Goal: Information Seeking & Learning: Learn about a topic

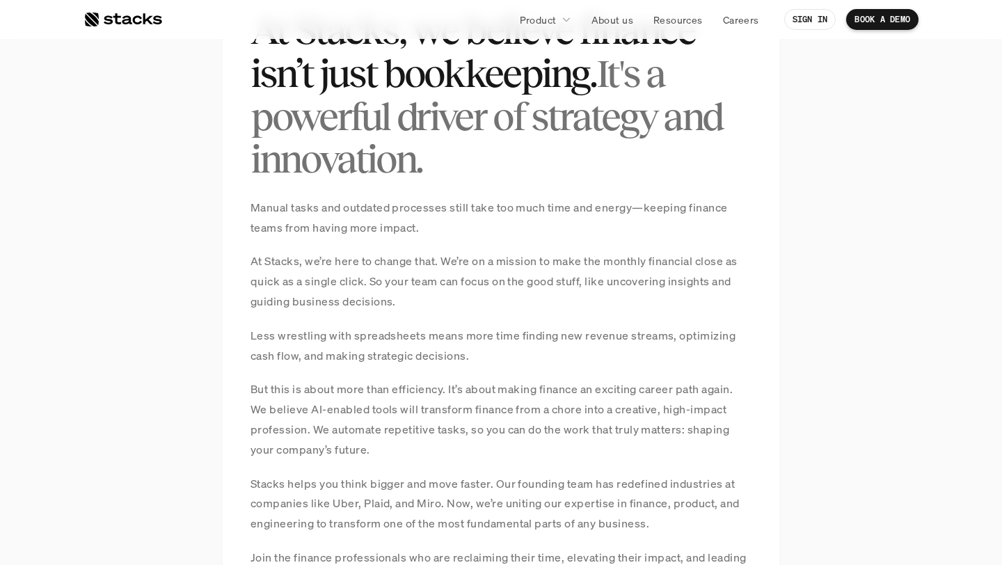
click at [520, 354] on p "Less wrestling with spreadsheets means more time finding new revenue streams, o…" at bounding box center [500, 346] width 501 height 40
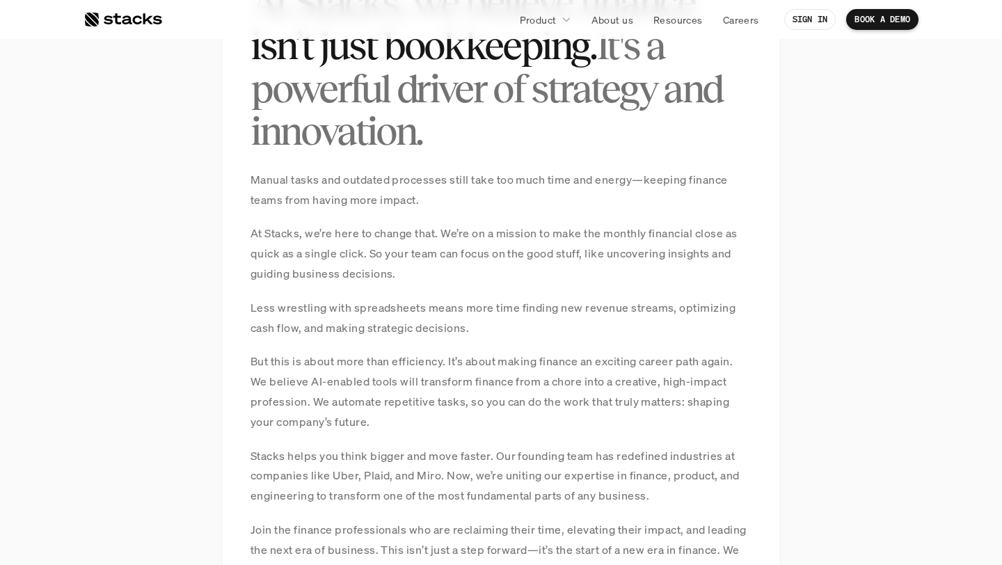
scroll to position [1059, 0]
click at [486, 385] on p "But this is about more than efficiency. It’s about making finance an exciting c…" at bounding box center [500, 390] width 501 height 80
click at [496, 406] on p "But this is about more than efficiency. It’s about making finance an exciting c…" at bounding box center [500, 390] width 501 height 80
click at [447, 383] on p "But this is about more than efficiency. It’s about making finance an exciting c…" at bounding box center [500, 390] width 501 height 80
click at [445, 399] on p "But this is about more than efficiency. It’s about making finance an exciting c…" at bounding box center [500, 390] width 501 height 80
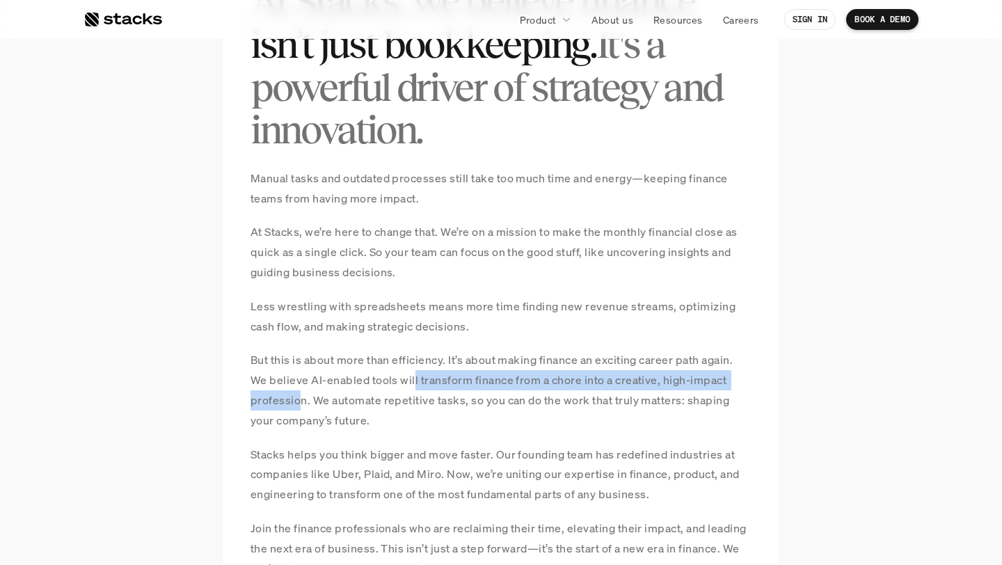
drag, startPoint x: 414, startPoint y: 381, endPoint x: 299, endPoint y: 397, distance: 115.9
click at [299, 397] on p "But this is about more than efficiency. It’s about making finance an exciting c…" at bounding box center [500, 390] width 501 height 80
copy p "l transform finance from a chore into a creative, high-impact professio"
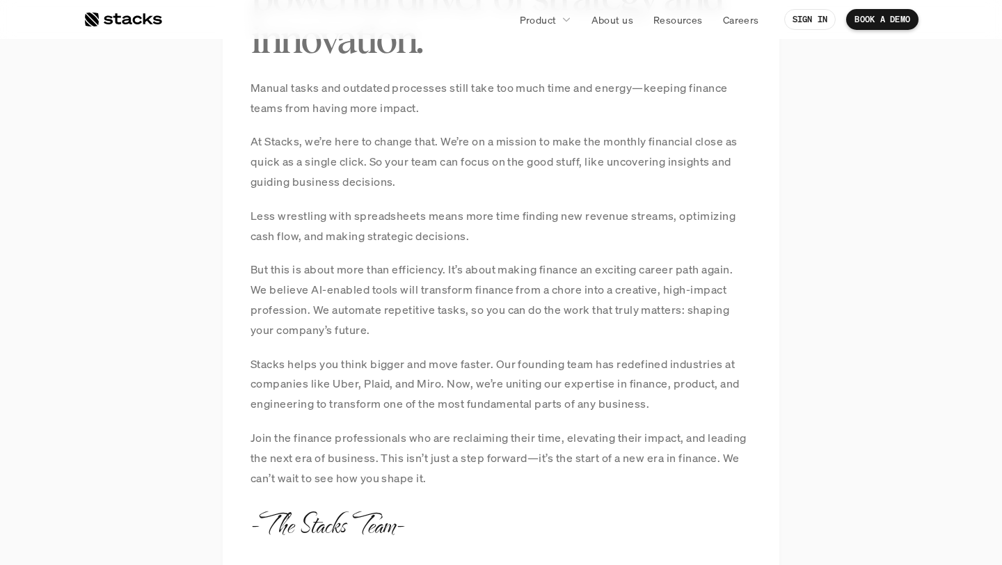
click at [358, 421] on div "Manual tasks and outdated processes still take too much time and energy—keeping…" at bounding box center [500, 283] width 501 height 410
click at [445, 355] on p "Stacks helps you think bigger and move faster. Our founding team has redefined …" at bounding box center [500, 384] width 501 height 60
drag, startPoint x: 494, startPoint y: 361, endPoint x: 228, endPoint y: 369, distance: 265.8
click at [228, 369] on div "MANIFESTO At Stacks, we believe finance isn’t just bookkeeping. It's a powerful…" at bounding box center [501, 196] width 557 height 749
copy p "Stacks helps you think bigger and move faster."
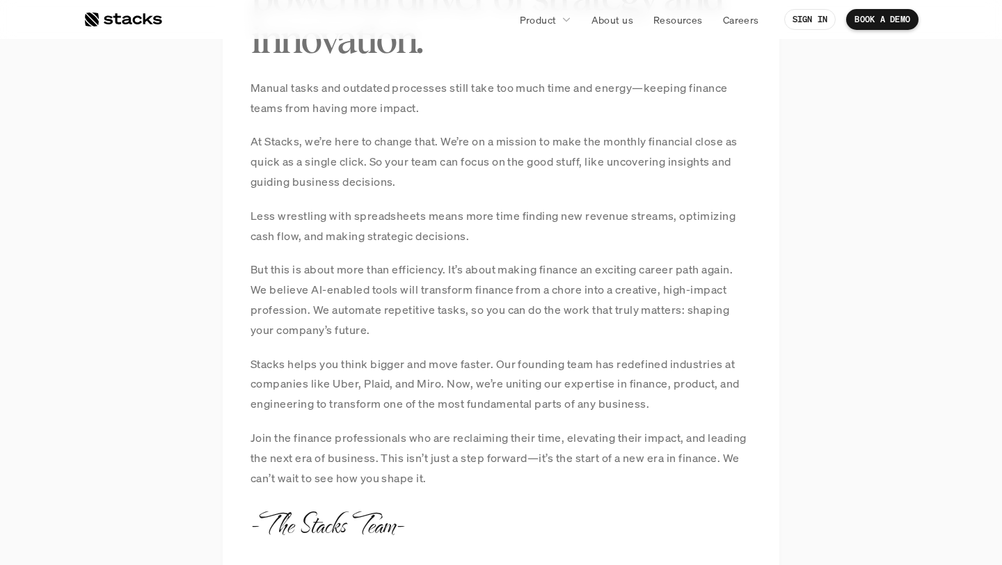
click at [518, 386] on p "Stacks helps you think bigger and move faster. Our founding team has redefined …" at bounding box center [500, 384] width 501 height 60
click at [518, 387] on p "Stacks helps you think bigger and move faster. Our founding team has redefined …" at bounding box center [500, 384] width 501 height 60
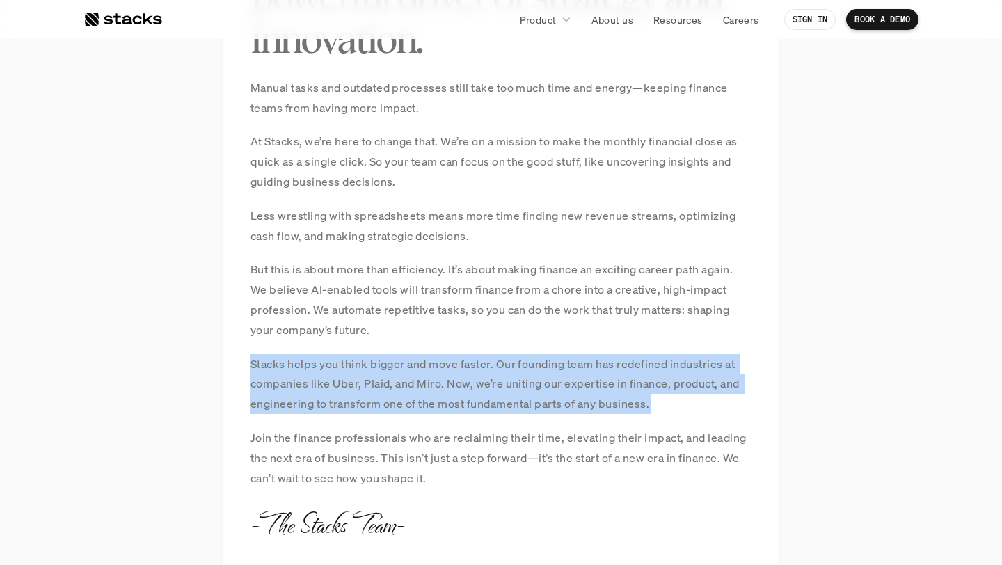
click at [518, 387] on p "Stacks helps you think bigger and move faster. Our founding team has redefined …" at bounding box center [500, 384] width 501 height 60
copy p "Stacks helps you think bigger and move faster. Our founding team has redefined …"
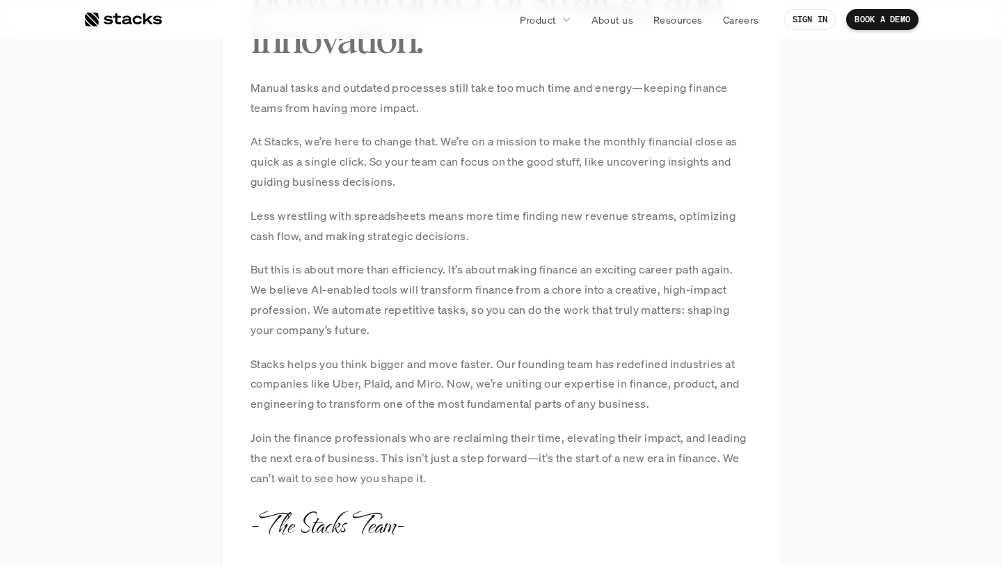
click at [522, 455] on p "Join the finance professionals who are reclaiming their time, elevating their i…" at bounding box center [500, 458] width 501 height 60
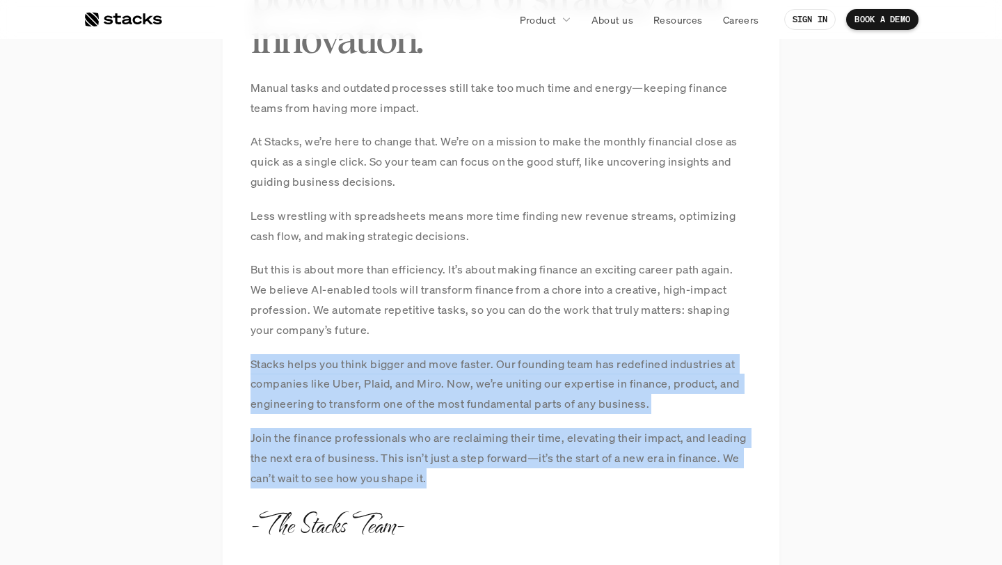
drag, startPoint x: 431, startPoint y: 488, endPoint x: 239, endPoint y: 362, distance: 229.6
click at [239, 362] on div "MANIFESTO At Stacks, we believe finance isn’t just bookkeeping. It's a powerful…" at bounding box center [501, 196] width 557 height 749
copy div "Stacks helps you think bigger and move faster. Our founding team has redefined …"
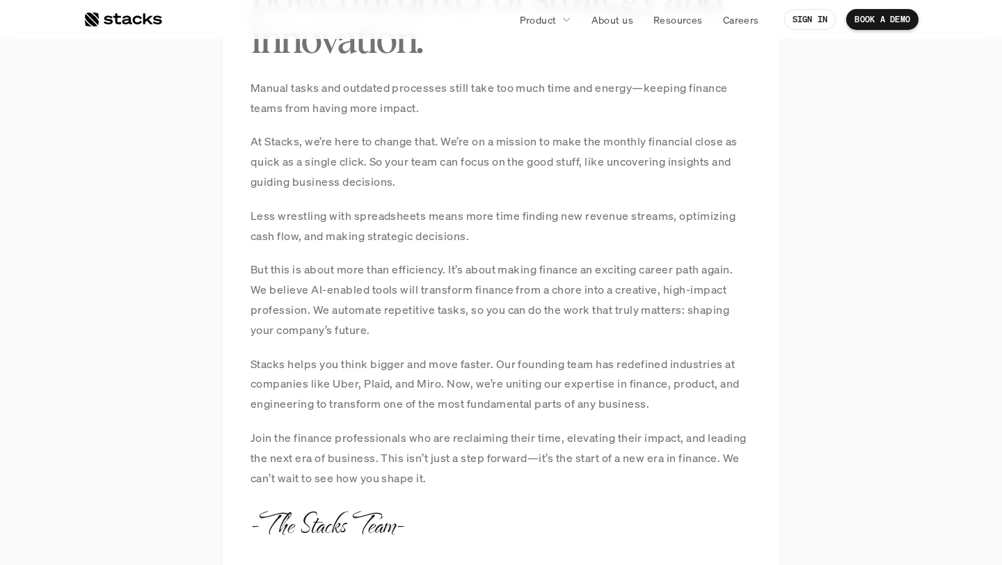
click at [599, 247] on div "Manual tasks and outdated processes still take too much time and energy—keeping…" at bounding box center [500, 283] width 501 height 410
click at [546, 321] on p "But this is about more than efficiency. It’s about making finance an exciting c…" at bounding box center [500, 299] width 501 height 80
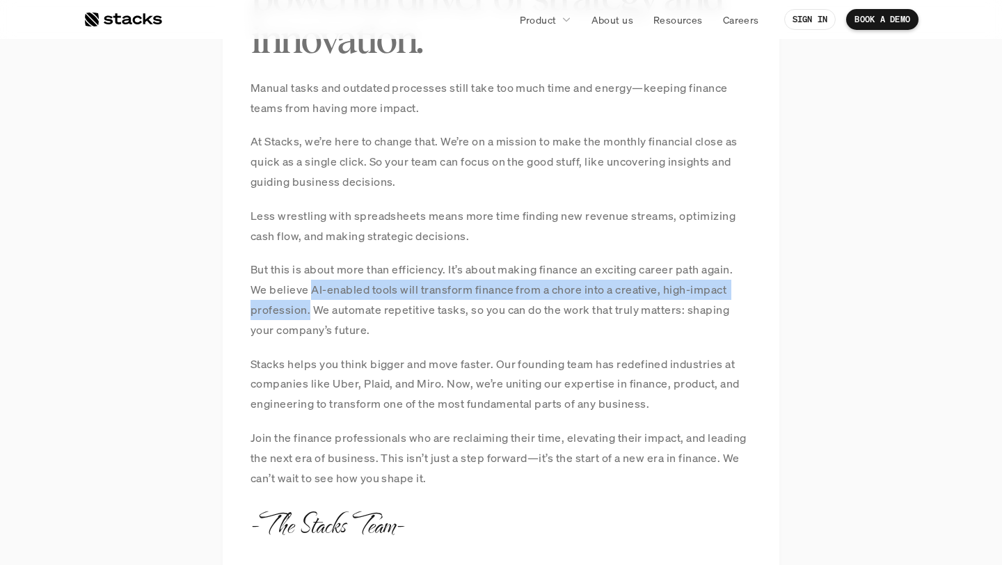
drag, startPoint x: 311, startPoint y: 291, endPoint x: 308, endPoint y: 307, distance: 16.2
click at [308, 307] on p "But this is about more than efficiency. It’s about making finance an exciting c…" at bounding box center [500, 299] width 501 height 80
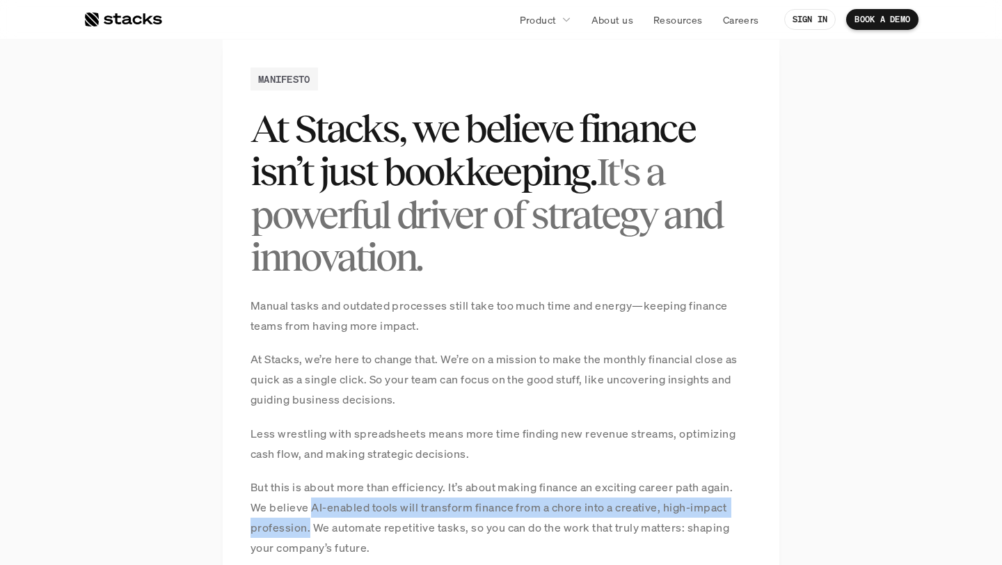
scroll to position [0, 0]
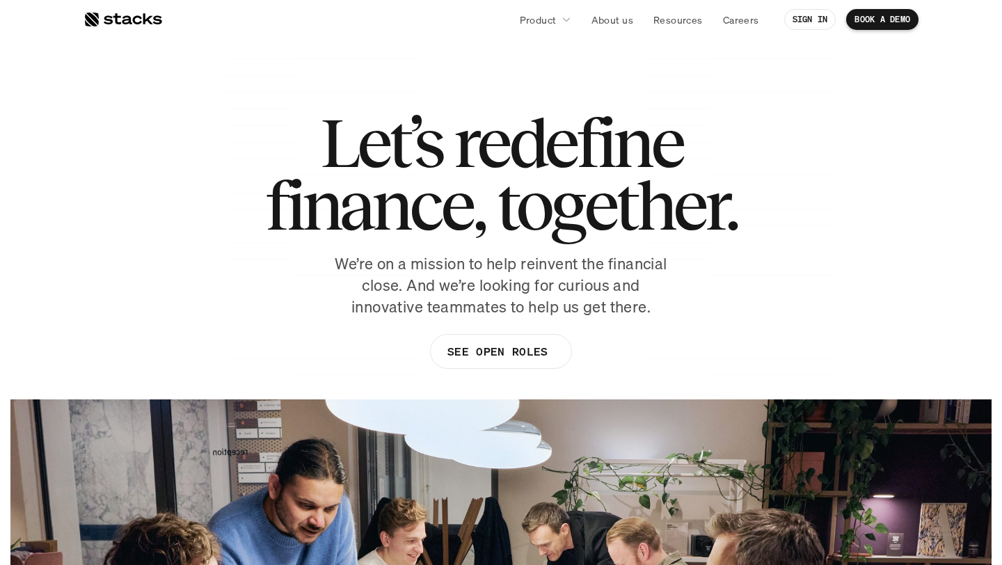
click at [498, 271] on p "We’re on a mission to help reinvent the financial close. And we’re looking for …" at bounding box center [501, 285] width 348 height 64
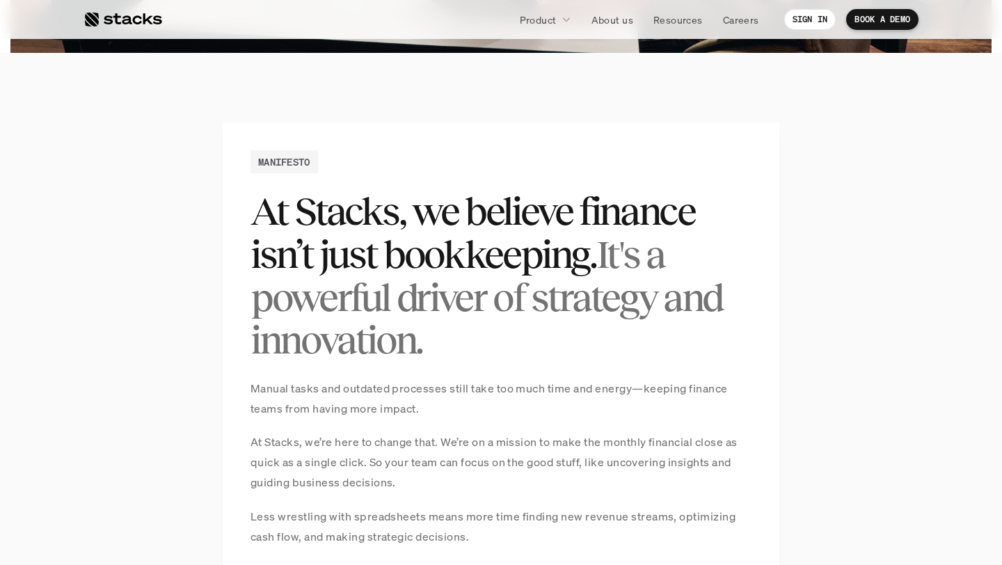
scroll to position [826, 0]
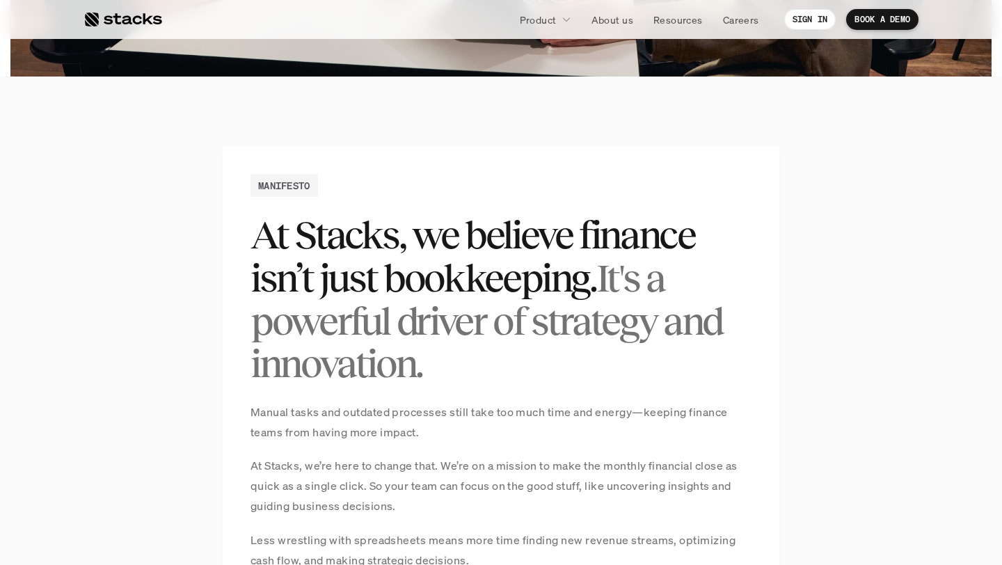
click at [463, 278] on h2 "At Stacks, we believe finance isn’t just bookkeeping. It's a powerful driver of…" at bounding box center [500, 299] width 501 height 171
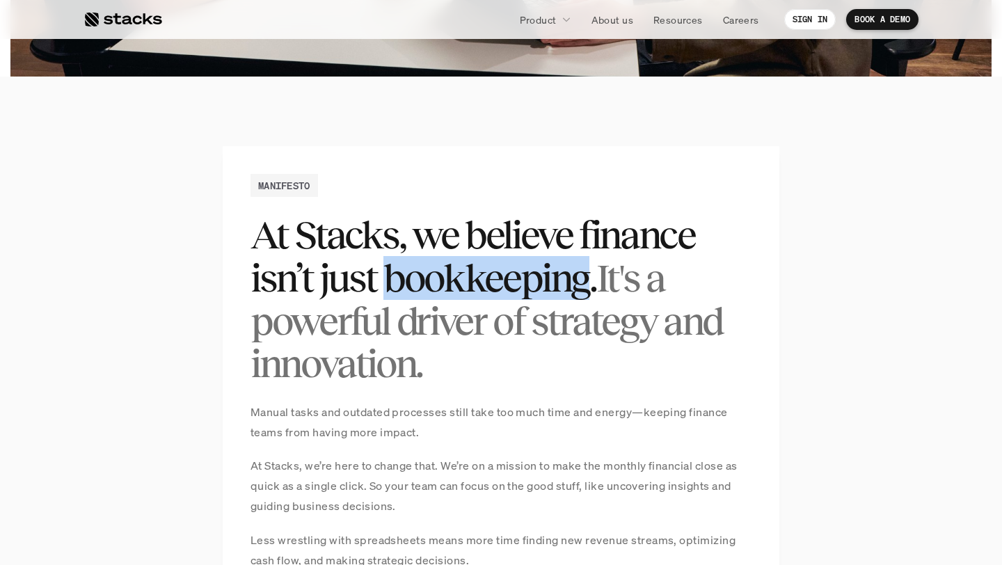
click at [463, 278] on h2 "At Stacks, we believe finance isn’t just bookkeeping. It's a powerful driver of…" at bounding box center [500, 299] width 501 height 171
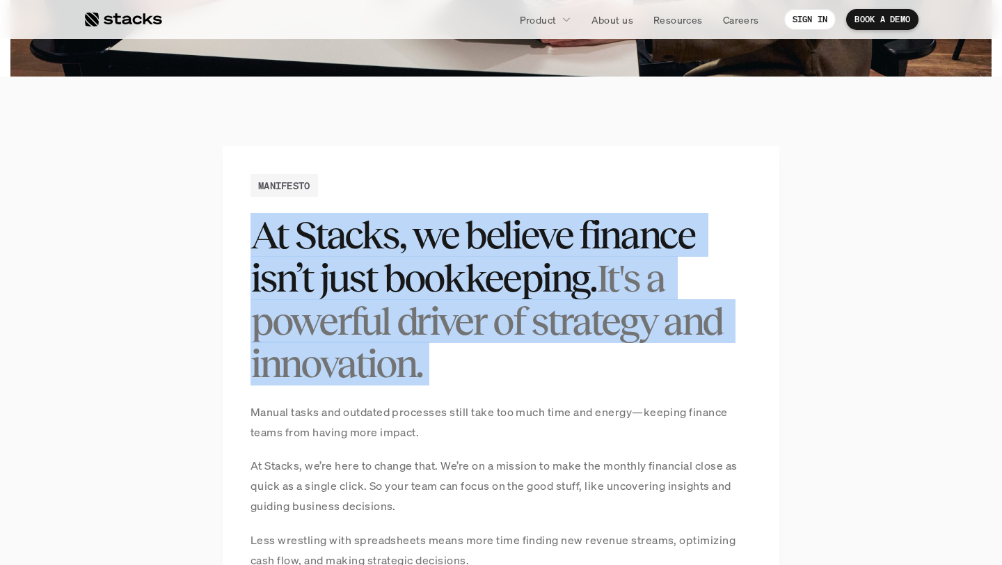
click at [463, 278] on h2 "At Stacks, we believe finance isn’t just bookkeeping. It's a powerful driver of…" at bounding box center [500, 299] width 501 height 171
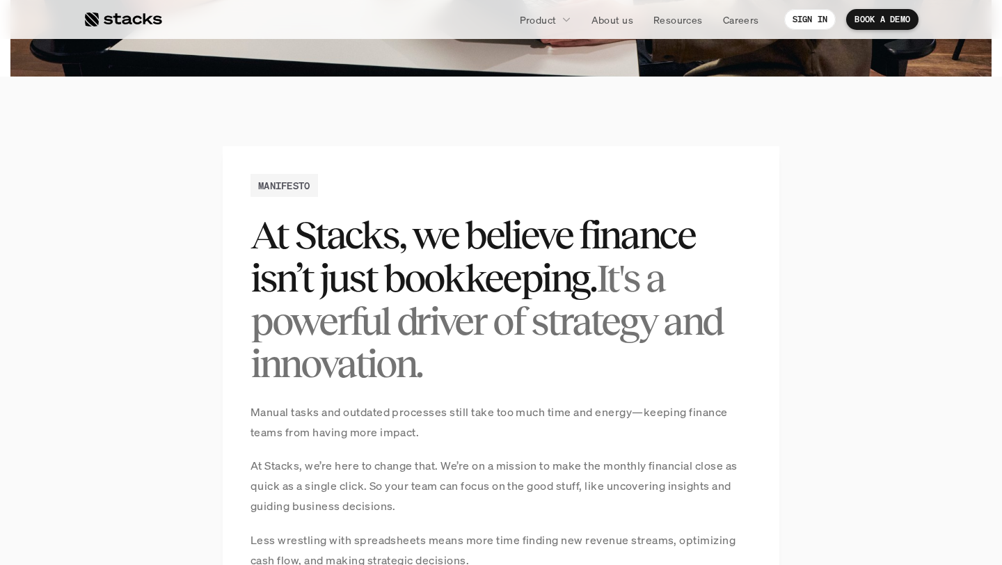
click at [399, 420] on p "Manual tasks and outdated processes still take too much time and energy—keeping…" at bounding box center [500, 422] width 501 height 40
click at [405, 417] on p "Manual tasks and outdated processes still take too much time and energy—keeping…" at bounding box center [500, 422] width 501 height 40
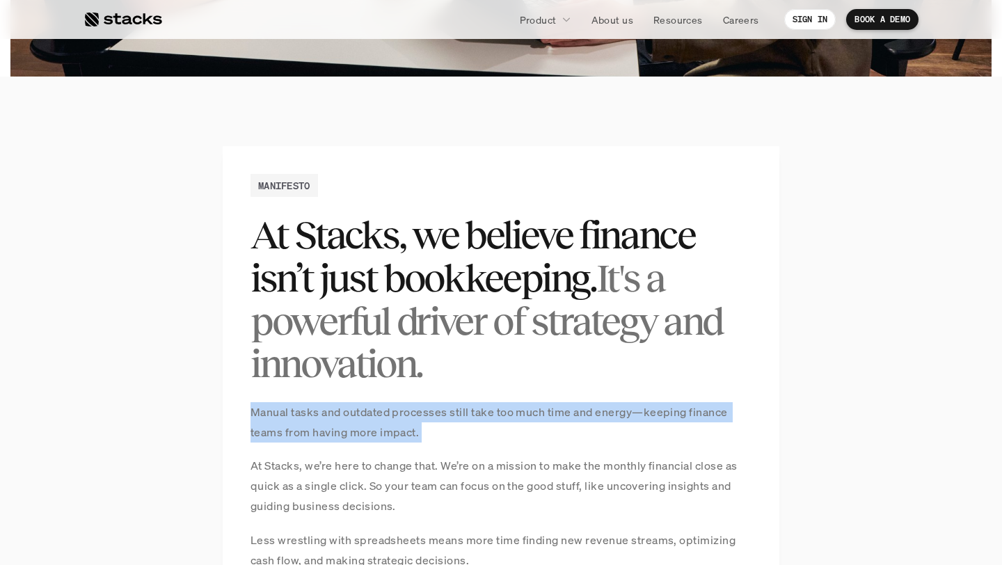
click at [405, 417] on p "Manual tasks and outdated processes still take too much time and energy—keeping…" at bounding box center [500, 422] width 501 height 40
click at [429, 415] on p "Manual tasks and outdated processes still take too much time and energy—keeping…" at bounding box center [500, 422] width 501 height 40
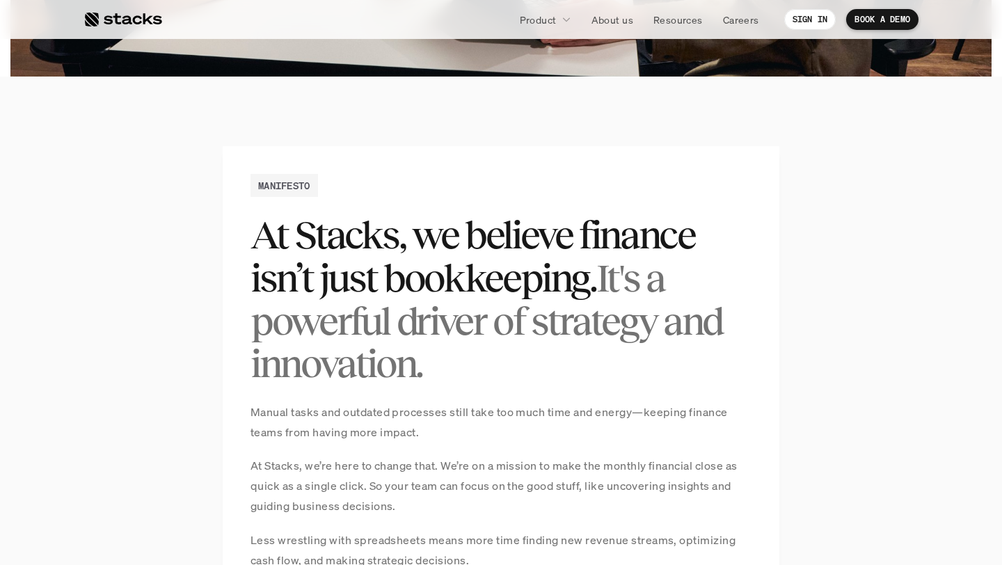
click at [384, 420] on p "Manual tasks and outdated processes still take too much time and energy—keeping…" at bounding box center [500, 422] width 501 height 40
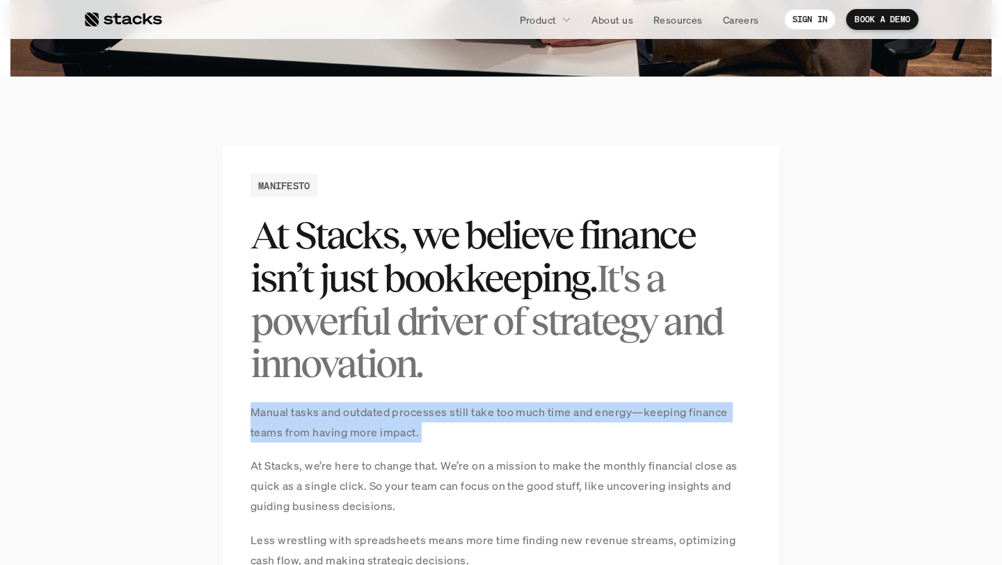
click at [384, 420] on p "Manual tasks and outdated processes still take too much time and energy—keeping…" at bounding box center [500, 422] width 501 height 40
copy p "Manual tasks and outdated processes still take too much time and energy—keeping…"
